Goal: Find specific page/section: Find specific page/section

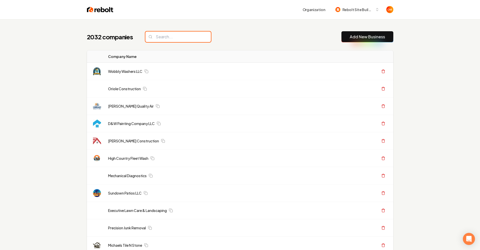
click at [177, 38] on input "search" at bounding box center [178, 36] width 66 height 11
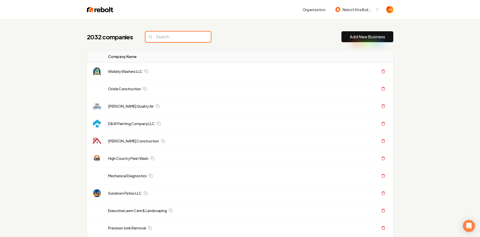
click at [166, 39] on input "search" at bounding box center [178, 36] width 66 height 11
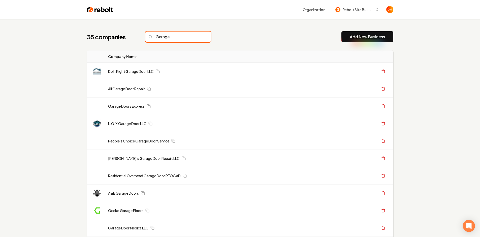
type input "Garage"
drag, startPoint x: 196, startPoint y: 35, endPoint x: 191, endPoint y: 37, distance: 4.8
click at [196, 36] on input "Garage" at bounding box center [178, 36] width 66 height 11
click at [195, 37] on input "Garage" at bounding box center [178, 36] width 66 height 11
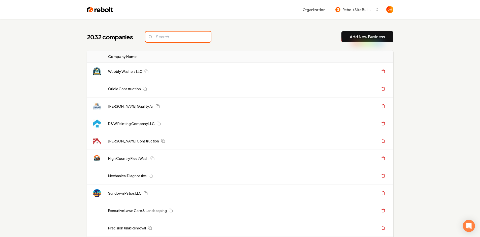
click at [178, 38] on input "search" at bounding box center [178, 36] width 66 height 11
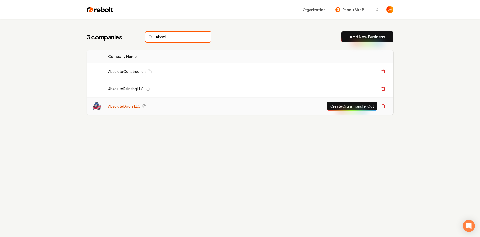
type input "Absol"
click at [112, 107] on link "Absolute Doors LLC" at bounding box center [124, 106] width 32 height 5
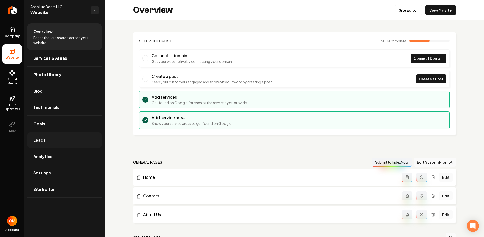
click at [72, 137] on link "Leads" at bounding box center [64, 140] width 75 height 16
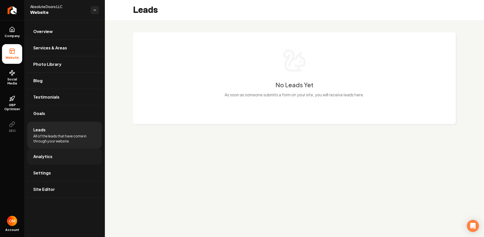
click at [59, 159] on link "Analytics" at bounding box center [64, 156] width 75 height 16
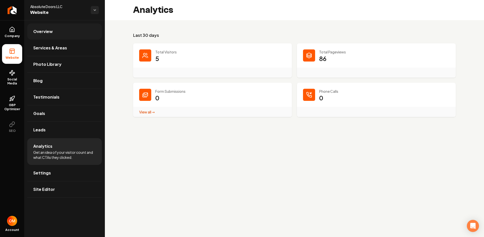
click at [54, 29] on link "Overview" at bounding box center [64, 31] width 75 height 16
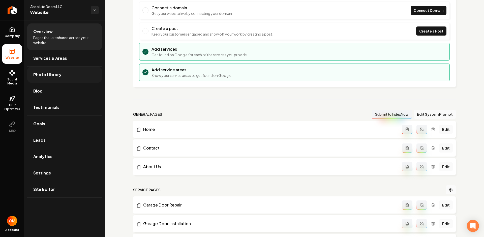
scroll to position [48, 0]
click at [59, 58] on span "Services & Areas" at bounding box center [50, 58] width 34 height 6
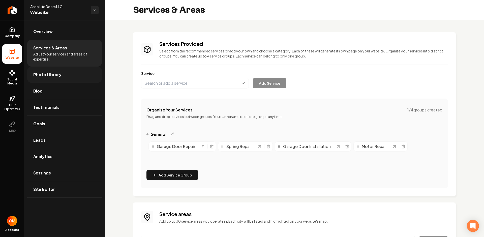
click at [64, 78] on link "Photo Library" at bounding box center [64, 75] width 75 height 16
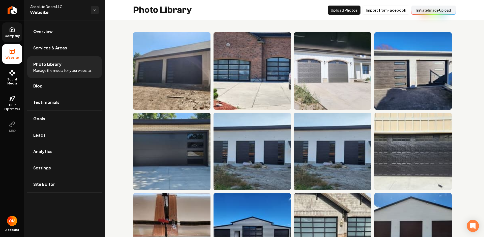
click at [15, 36] on span "Company" at bounding box center [12, 36] width 19 height 4
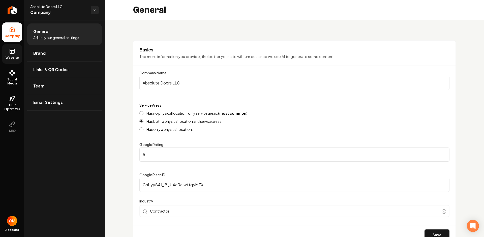
click at [11, 48] on icon at bounding box center [12, 51] width 6 height 6
